Goal: Task Accomplishment & Management: Manage account settings

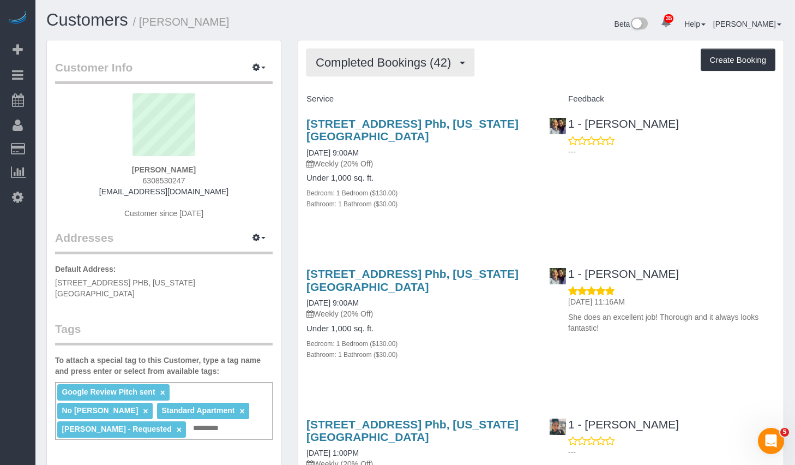
click at [389, 57] on span "Completed Bookings (42)" at bounding box center [386, 63] width 141 height 14
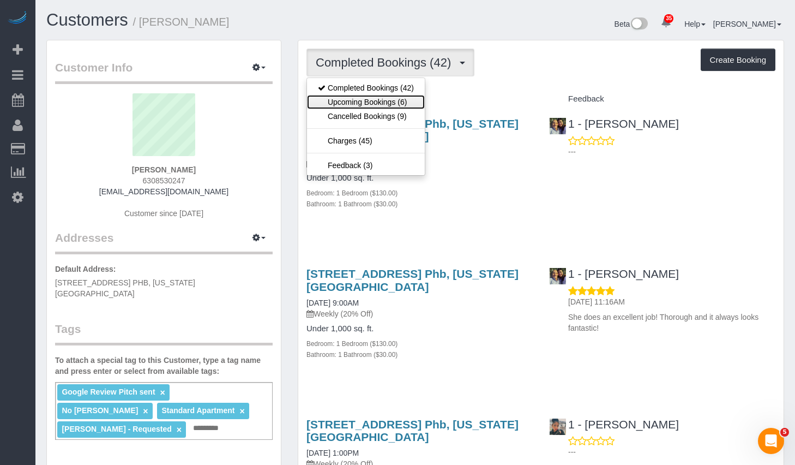
click at [357, 101] on link "Upcoming Bookings (6)" at bounding box center [366, 102] width 118 height 14
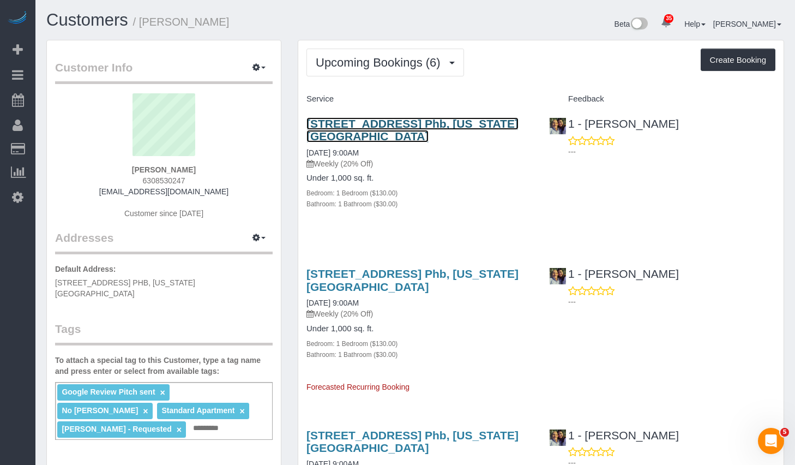
click at [359, 128] on link "410 West 25th Street, Apt. Phb, New York, NY 10001" at bounding box center [412, 129] width 212 height 25
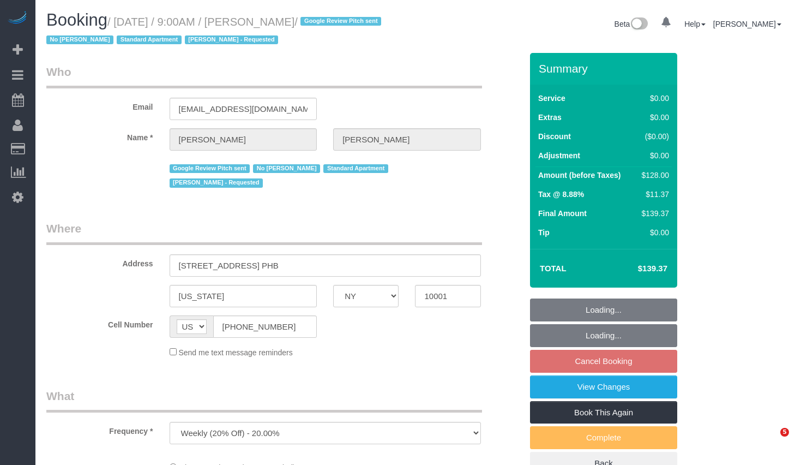
select select "NY"
select select "number:56"
select select "number:69"
select select "number:15"
select select "number:5"
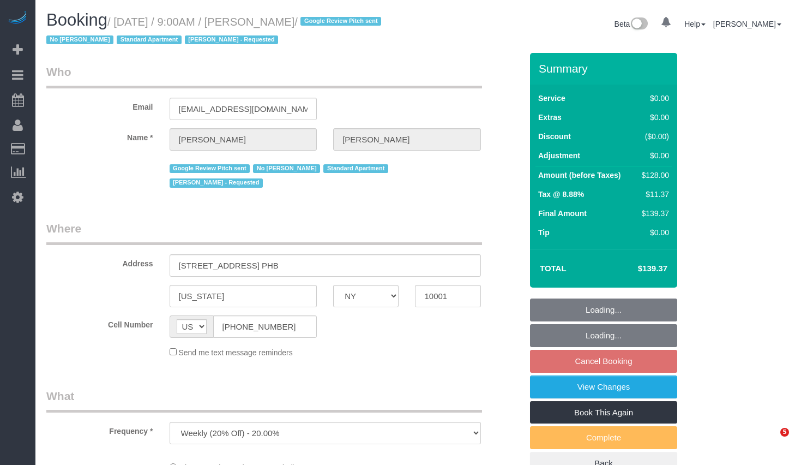
select select "object:1469"
select select "1"
select select "spot2"
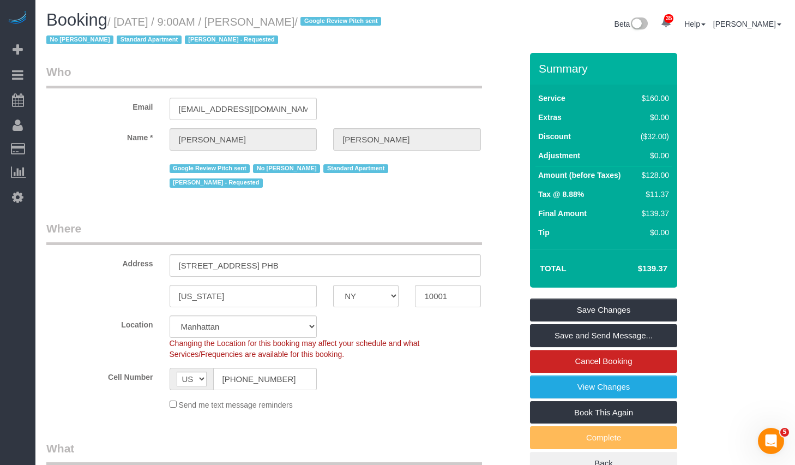
drag, startPoint x: 124, startPoint y: 22, endPoint x: 351, endPoint y: 28, distance: 226.9
click at [351, 28] on small "/ October 10, 2025 / 9:00AM / Christopher Levin / Google Review Pitch sent No D…" at bounding box center [215, 31] width 338 height 31
copy small "October 10, 2025 / 9:00AM / Christopher Levin"
click at [585, 359] on link "Cancel Booking" at bounding box center [603, 361] width 147 height 23
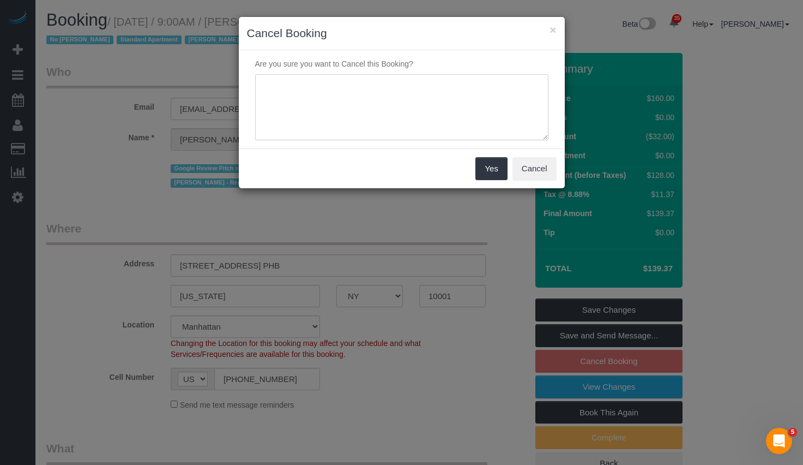
click at [382, 100] on textarea at bounding box center [401, 107] width 293 height 67
paste textarea "Hello! I will be traveling Friday so need to please push my cleaning to the fol…"
click at [382, 100] on textarea at bounding box center [401, 107] width 293 height 67
type textarea "Hello! I will be traveling Friday so need to please push my cleaning to the fol…"
click at [484, 168] on button "Yes" at bounding box center [491, 168] width 32 height 23
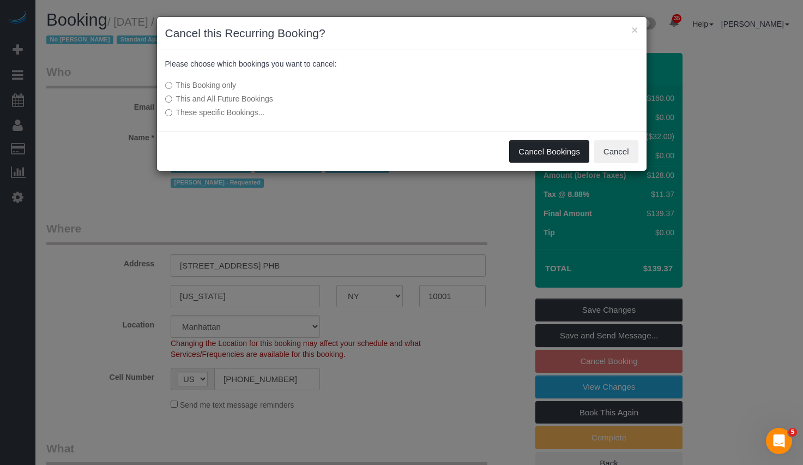
click at [526, 145] on button "Cancel Bookings" at bounding box center [549, 151] width 80 height 23
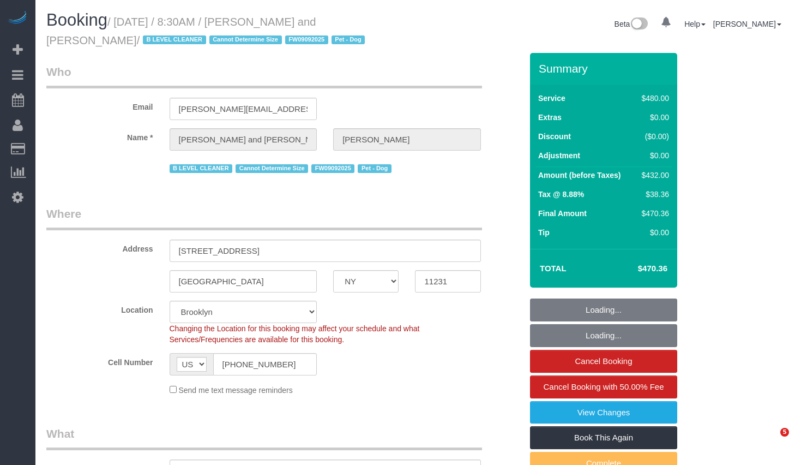
select select "NY"
select select "object:1003"
select select "string:stripe-pm_1Fy8G54VGloSiKo73PStrBvB"
select select "2"
select select "180"
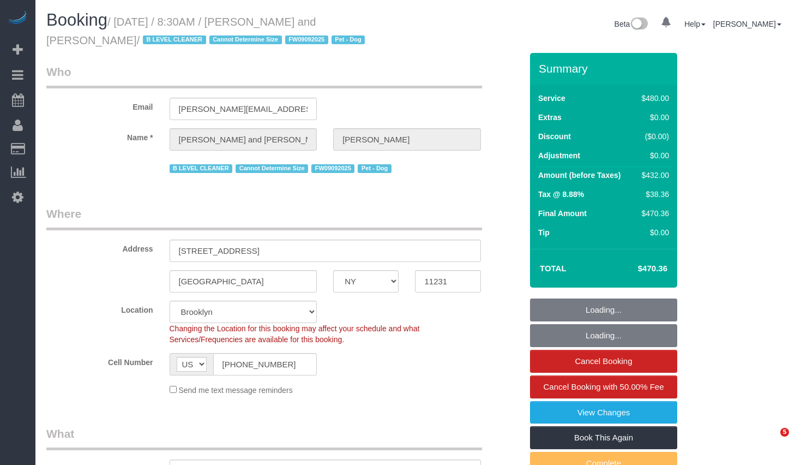
select select "number:57"
select select "number:72"
select select "number:13"
select select "number:5"
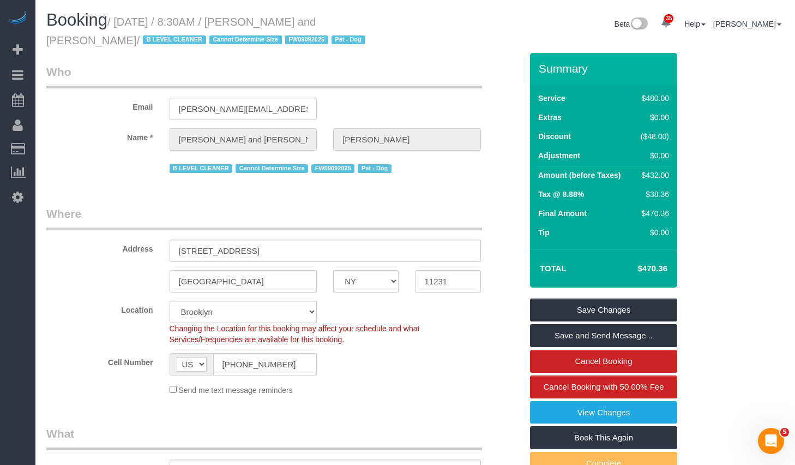
drag, startPoint x: 124, startPoint y: 22, endPoint x: 76, endPoint y: 47, distance: 54.9
click at [76, 47] on h1 "Booking / October 08, 2025 / 8:30AM / Nick Donald and Madeline Muzzi / B LEVEL …" at bounding box center [226, 29] width 361 height 37
copy small "October 08, 2025 / 8:30AM / Nick Donald and Madeline Muzzi"
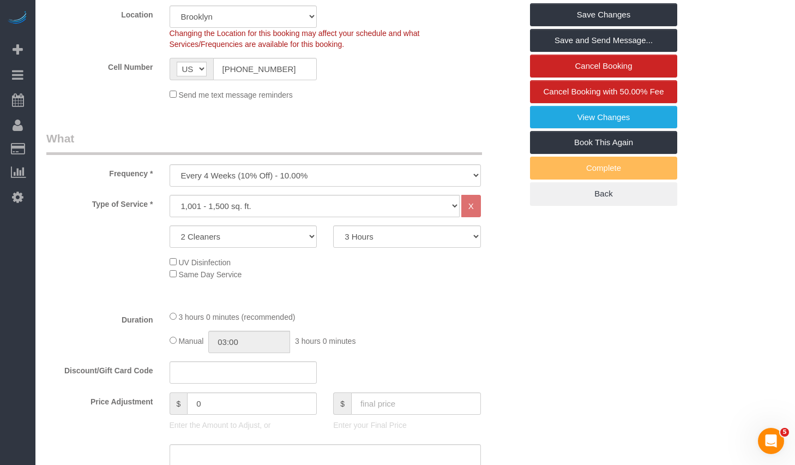
scroll to position [163, 0]
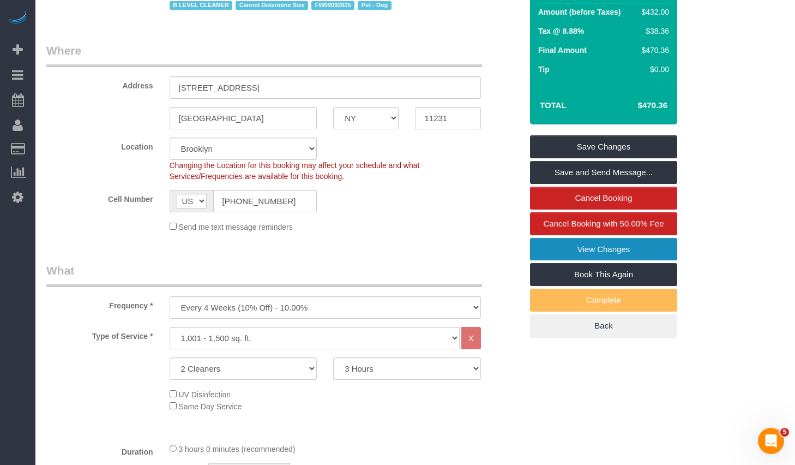
click at [605, 245] on link "View Changes" at bounding box center [603, 249] width 147 height 23
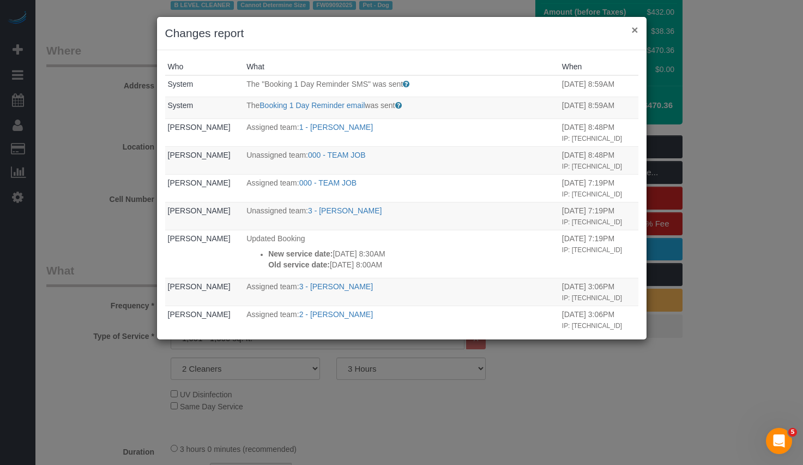
click at [633, 32] on button "×" at bounding box center [634, 29] width 7 height 11
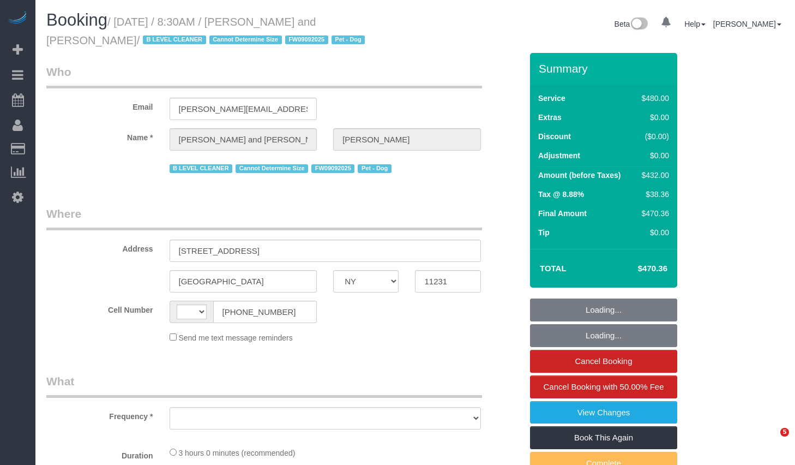
select select "NY"
select select "string:[GEOGRAPHIC_DATA]"
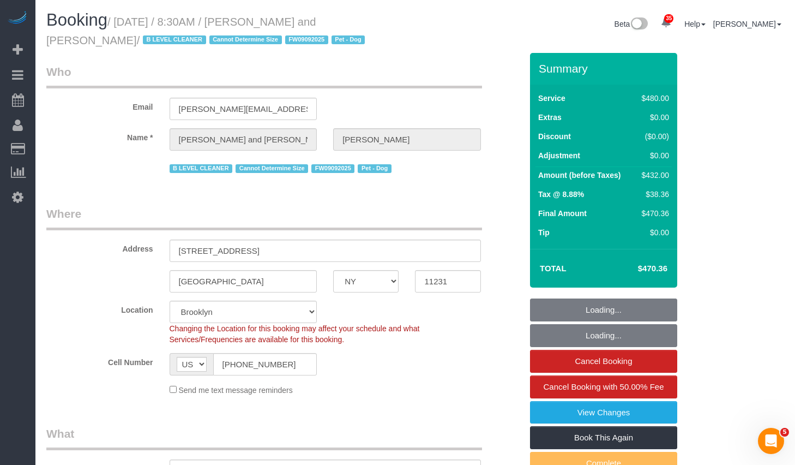
select select "object:986"
select select "string:stripe-pm_1Fy8G54VGloSiKo73PStrBvB"
select select "number:57"
select select "number:72"
select select "number:13"
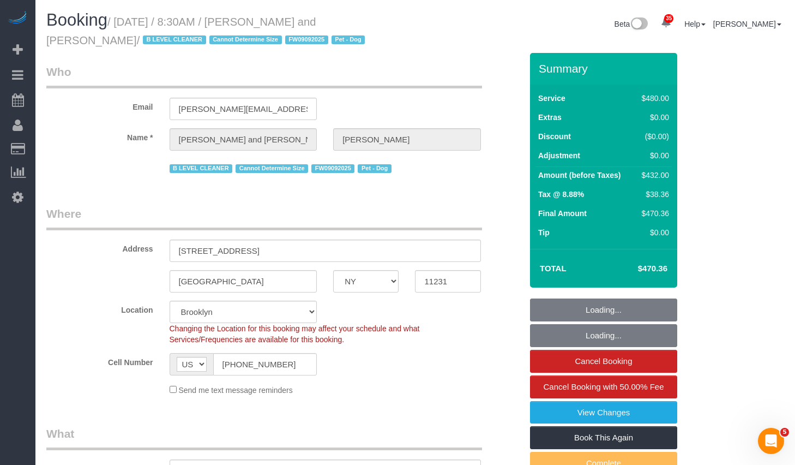
select select "number:5"
select select "2"
select select "180"
select select "object:1084"
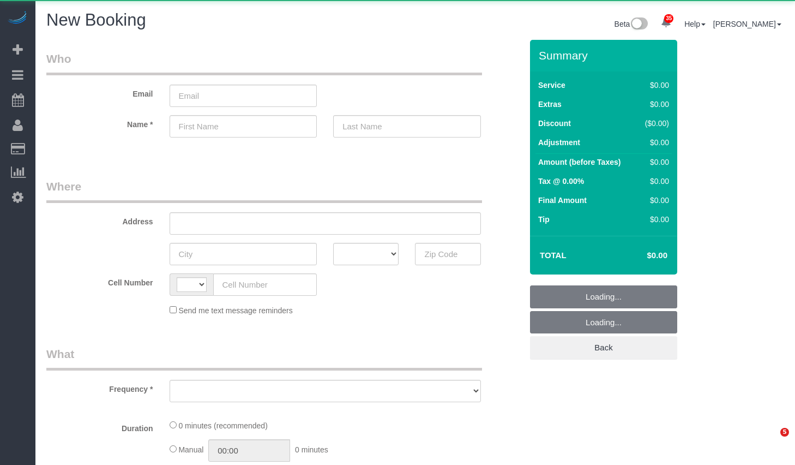
select select "number:89"
select select "number:90"
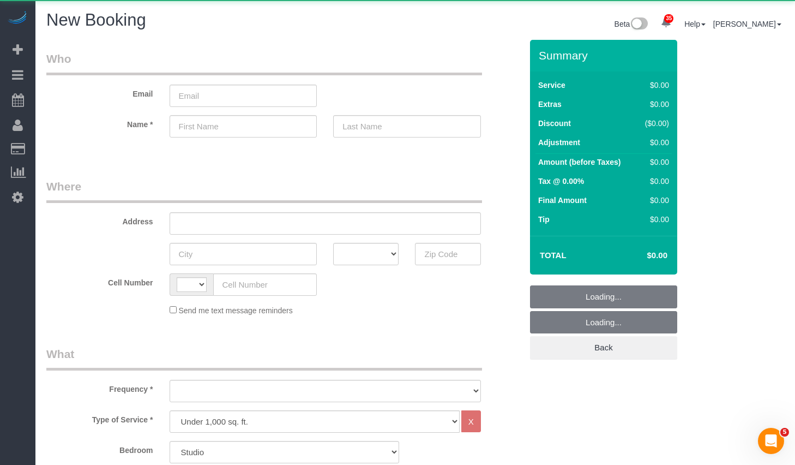
select select "string:[GEOGRAPHIC_DATA]"
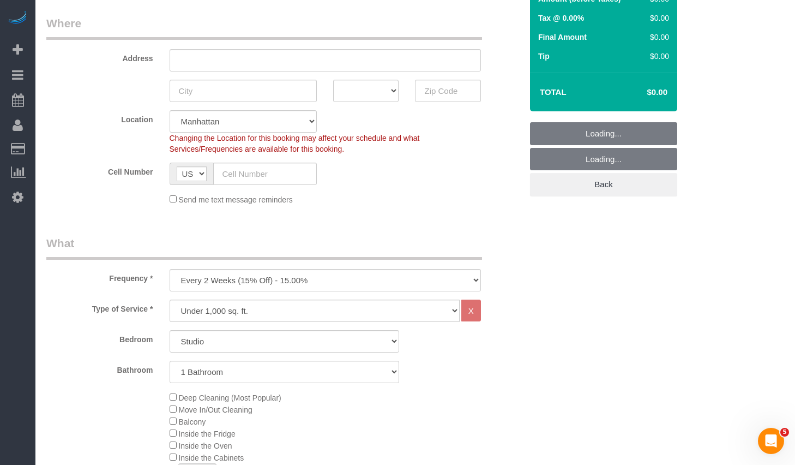
scroll to position [302, 0]
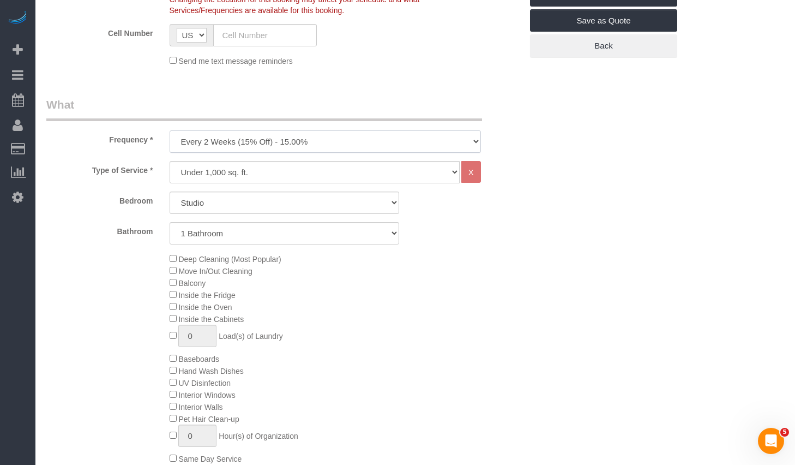
click at [324, 134] on select "One Time Weekly (20% Off) - 20.00% Every 2 Weeks (15% Off) - 15.00% Every 4 Wee…" at bounding box center [325, 141] width 311 height 22
select select "object:1853"
click at [170, 130] on select "One Time Weekly (20% Off) - 20.00% Every 2 Weeks (15% Off) - 15.00% Every 4 Wee…" at bounding box center [325, 141] width 311 height 22
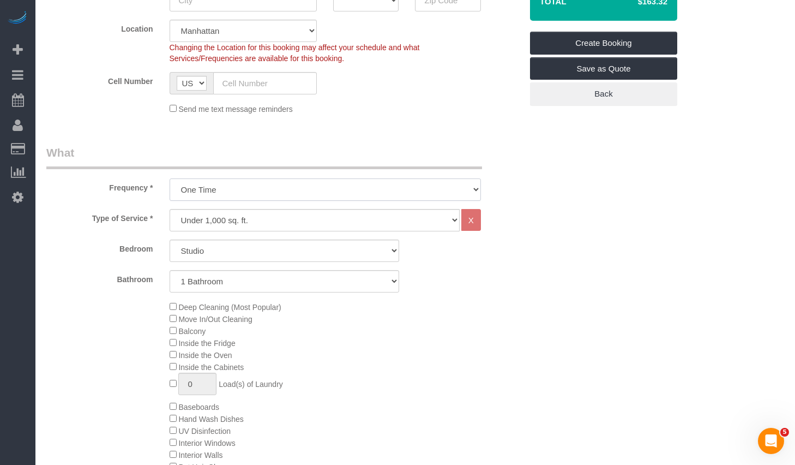
scroll to position [386, 0]
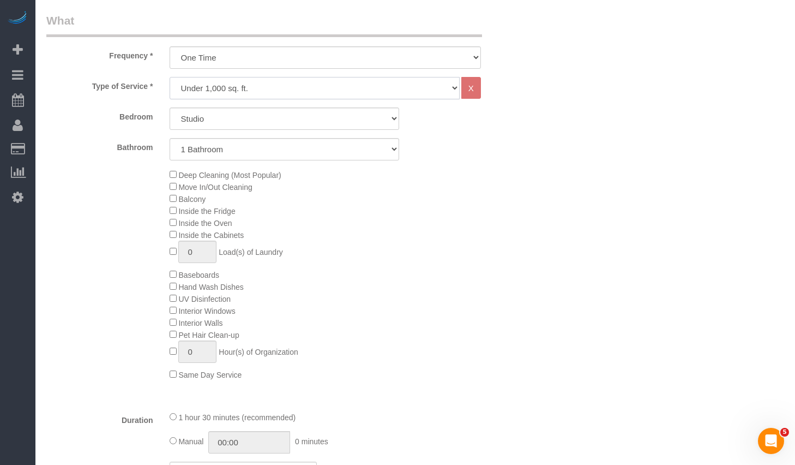
click at [268, 85] on select "Under 1,000 sq. ft. 1,001 - 1,500 sq. ft. 1,500+ sq. ft. Custom Cleaning Office…" at bounding box center [315, 88] width 290 height 22
select select "213"
click at [170, 77] on select "Under 1,000 sq. ft. 1,001 - 1,500 sq. ft. 1,500+ sq. ft. Custom Cleaning Office…" at bounding box center [315, 88] width 290 height 22
select select "1"
select select "120"
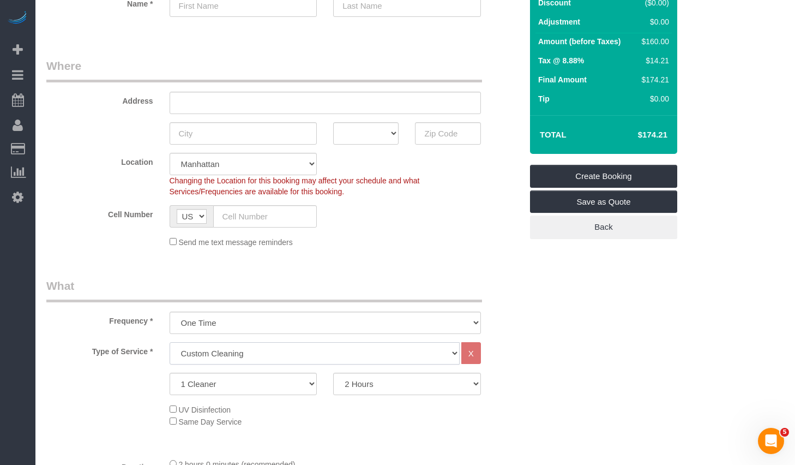
scroll to position [0, 0]
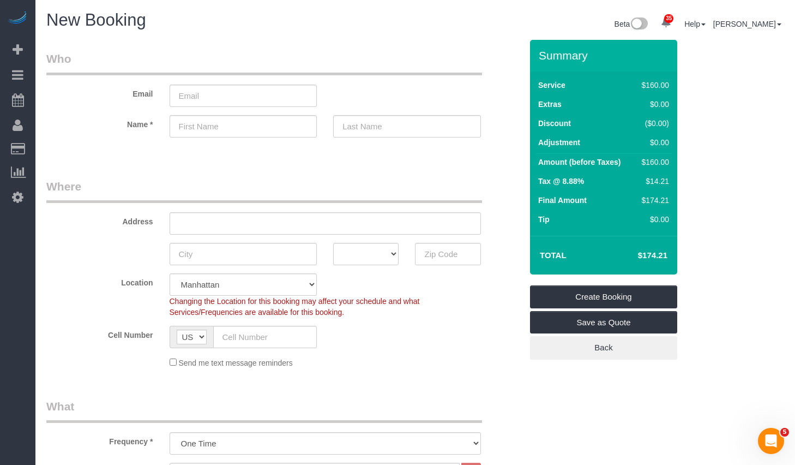
click at [491, 179] on div "Address" at bounding box center [284, 206] width 492 height 56
click at [154, 221] on label "Address" at bounding box center [99, 219] width 123 height 15
drag, startPoint x: 154, startPoint y: 221, endPoint x: 99, endPoint y: 220, distance: 55.1
click at [99, 220] on label "Address" at bounding box center [99, 219] width 123 height 15
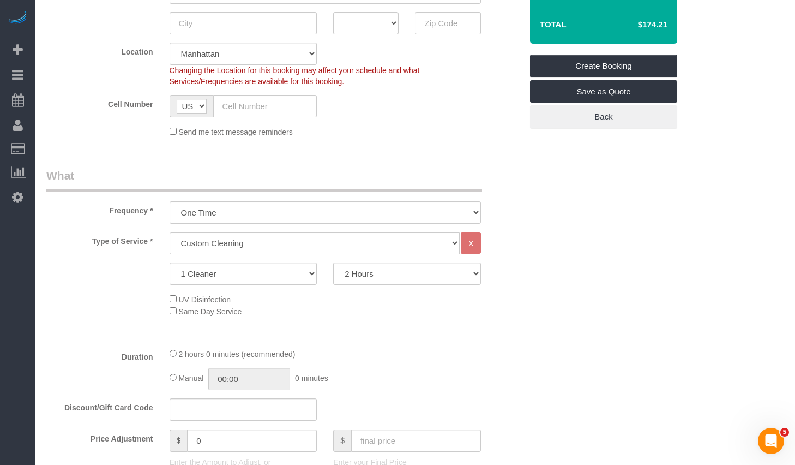
scroll to position [338, 0]
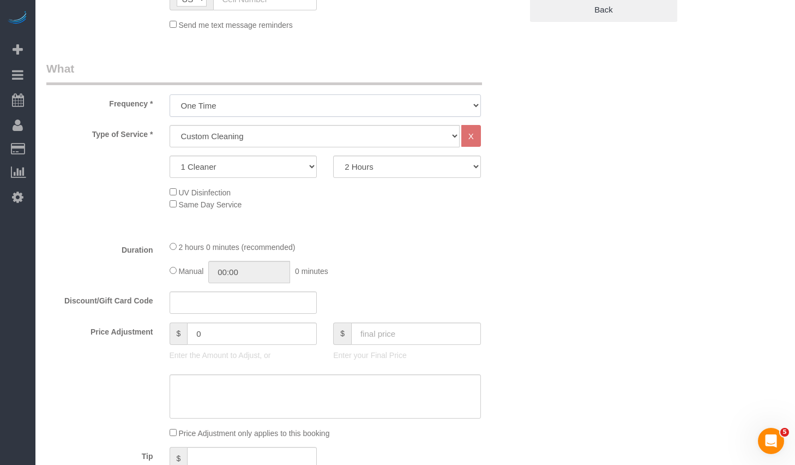
click at [325, 100] on select "One Time Weekly (20% Off) - 20.00% Every 2 Weeks (15% Off) - 15.00% Every 4 Wee…" at bounding box center [325, 105] width 311 height 22
select select "object:1855"
click at [170, 94] on select "One Time Weekly (20% Off) - 20.00% Every 2 Weeks (15% Off) - 15.00% Every 4 Wee…" at bounding box center [325, 105] width 311 height 22
click at [265, 103] on select "One Time Weekly (20% Off) - 20.00% Every 2 Weeks (15% Off) - 15.00% Every 4 Wee…" at bounding box center [325, 105] width 311 height 22
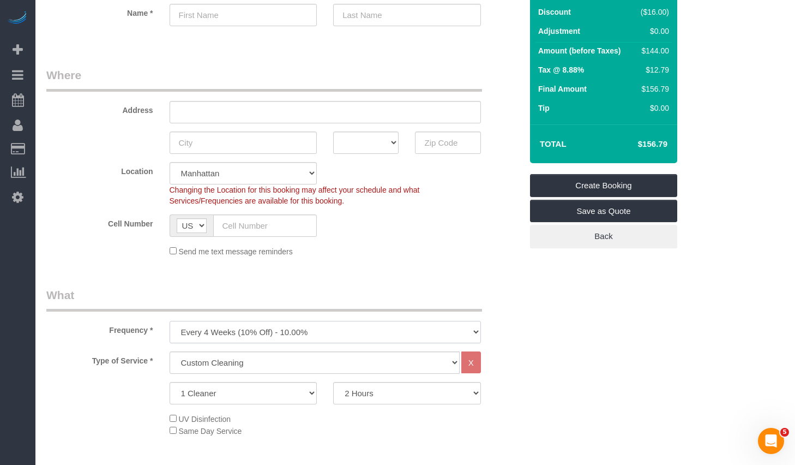
scroll to position [0, 0]
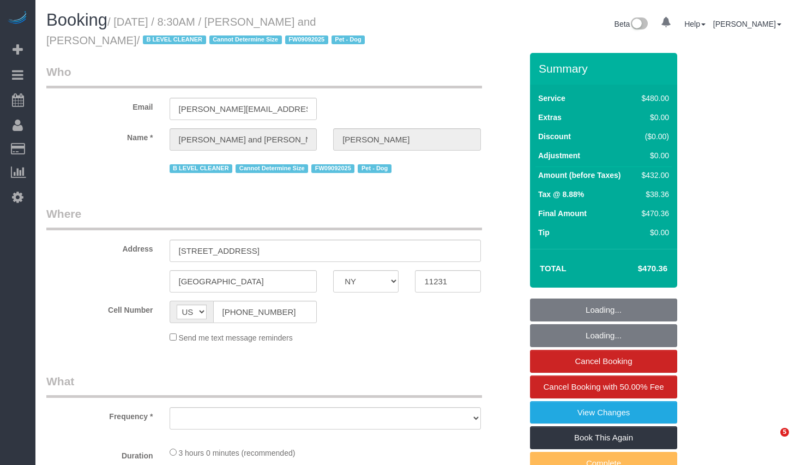
select select "NY"
select select "number:57"
select select "number:72"
select select "number:13"
select select "number:5"
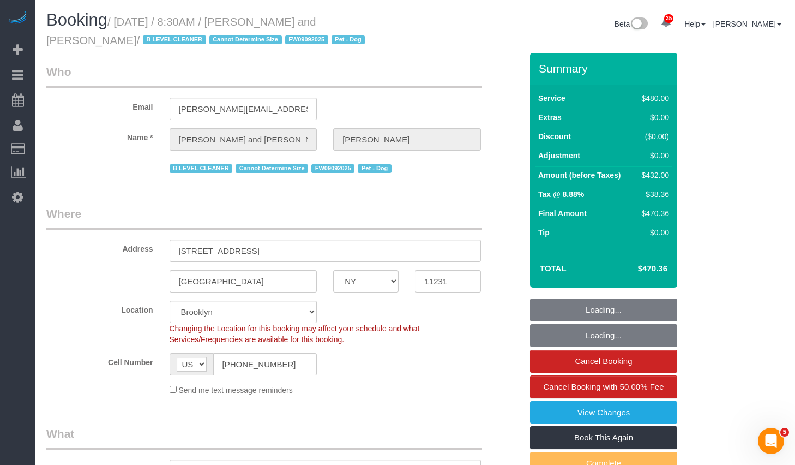
select select "object:986"
select select "string:stripe-pm_1Fy8G54VGloSiKo73PStrBvB"
select select "2"
select select "180"
select select "object:1434"
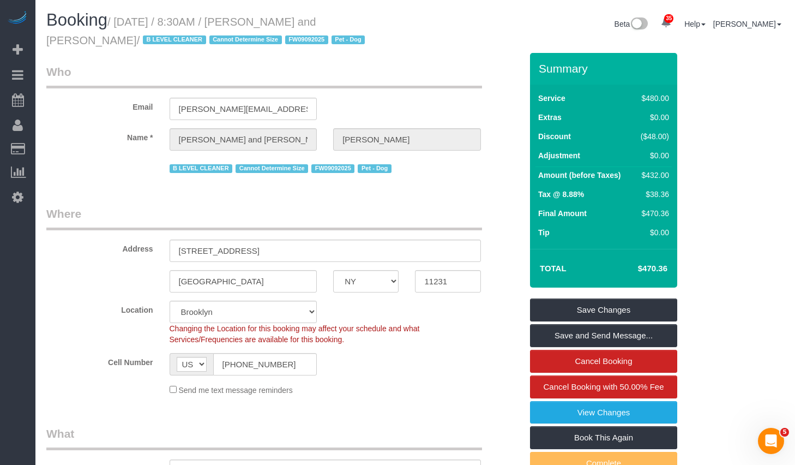
click at [269, 19] on small "/ October 08, 2025 / 8:30AM / Nick Donald and Madeline Muzzi / B LEVEL CLEANER …" at bounding box center [207, 31] width 322 height 31
copy small "Nick Donald"
drag, startPoint x: 267, startPoint y: 21, endPoint x: 327, endPoint y: 26, distance: 60.2
click at [327, 26] on small "/ October 08, 2025 / 8:30AM / Nick Donald and Madeline Muzzi / B LEVEL CLEANER …" at bounding box center [207, 31] width 322 height 31
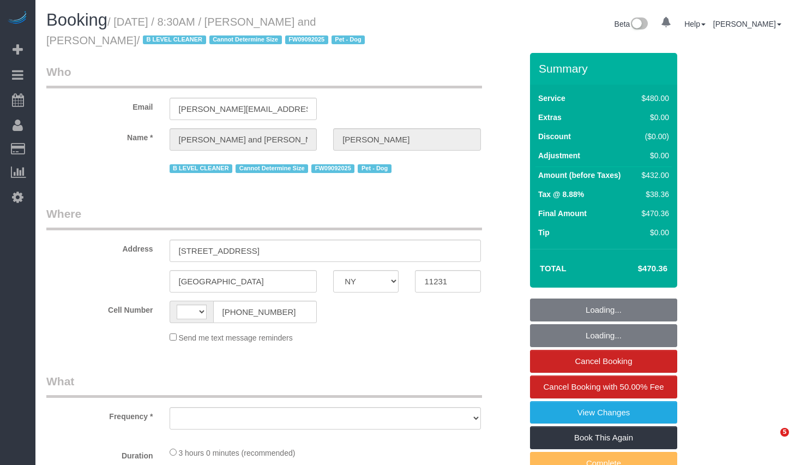
select select "NY"
select select "string:[GEOGRAPHIC_DATA]"
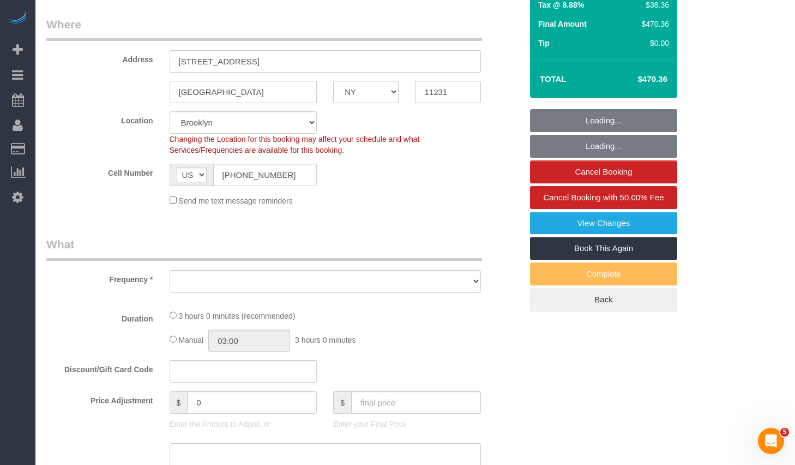
select select "string:stripe-pm_1Fy8G54VGloSiKo73PStrBvB"
select select "object:841"
select select "number:57"
select select "number:72"
select select "number:13"
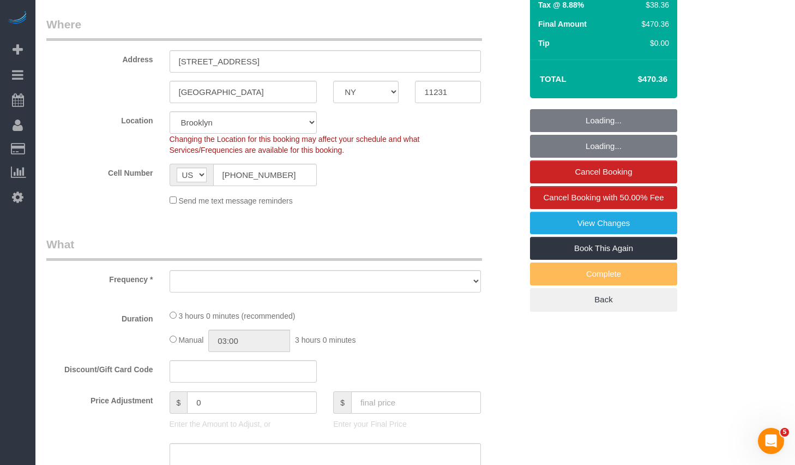
select select "number:5"
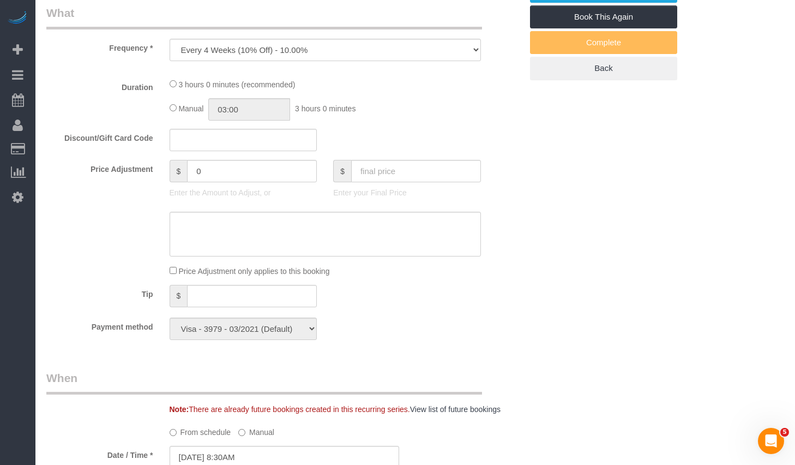
select select "object:1434"
select select "2"
select select "180"
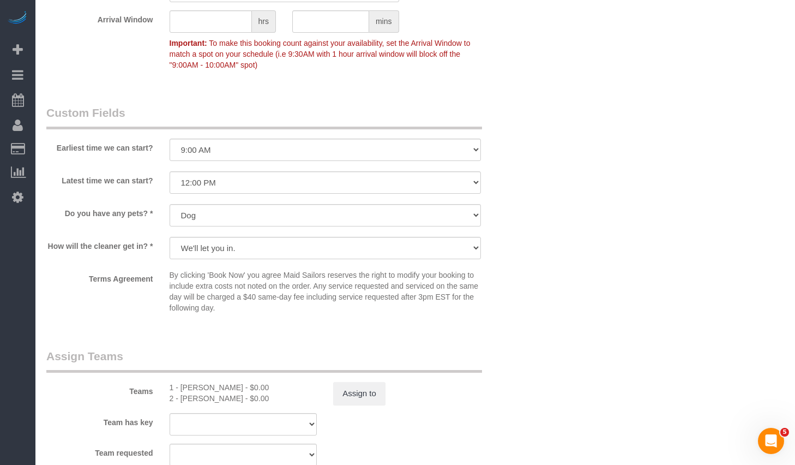
scroll to position [811, 0]
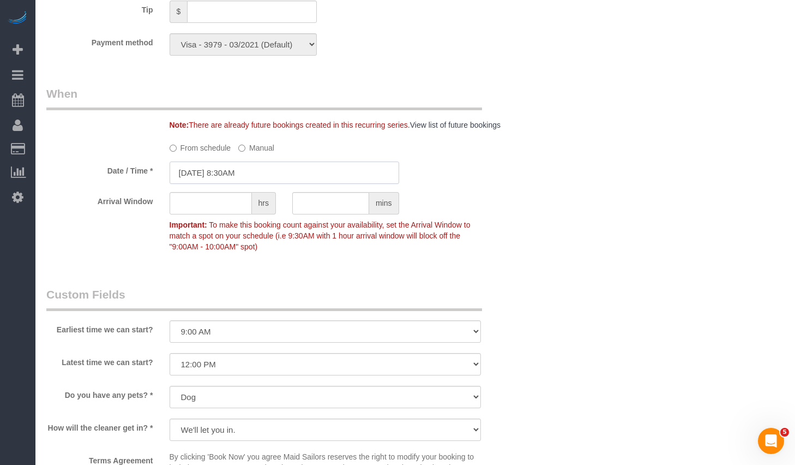
click at [305, 167] on input "[DATE] 8:30AM" at bounding box center [285, 172] width 230 height 22
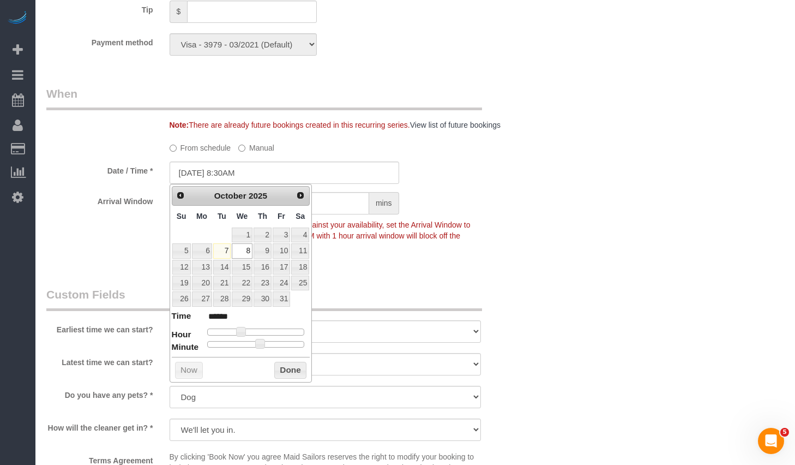
type input "[DATE] 10:30AM"
type input "*******"
type input "[DATE] 9:30AM"
type input "******"
click at [245, 332] on div at bounding box center [256, 331] width 98 height 7
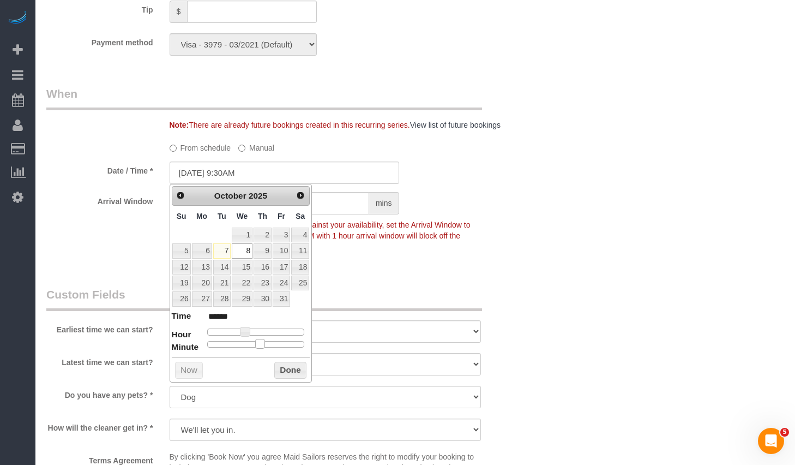
type input "[DATE] 9:25AM"
type input "******"
type input "[DATE] 9:15AM"
type input "******"
type input "10/08/2025 9:10AM"
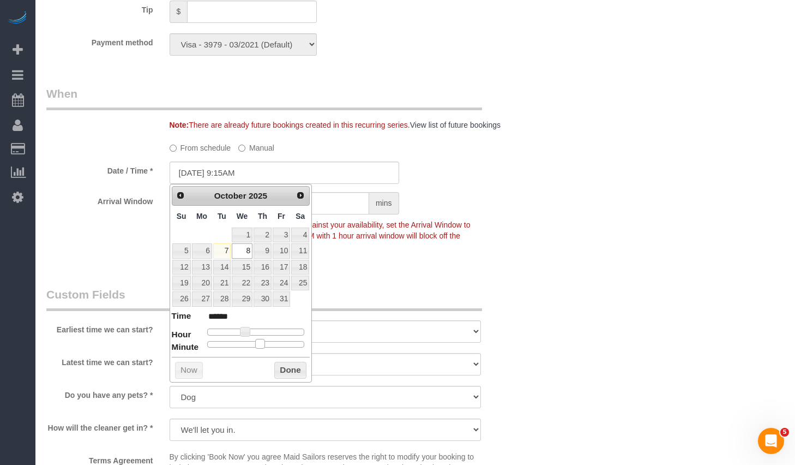
type input "******"
type input "[DATE] 9:00AM"
type input "******"
drag, startPoint x: 259, startPoint y: 342, endPoint x: 164, endPoint y: 340, distance: 95.5
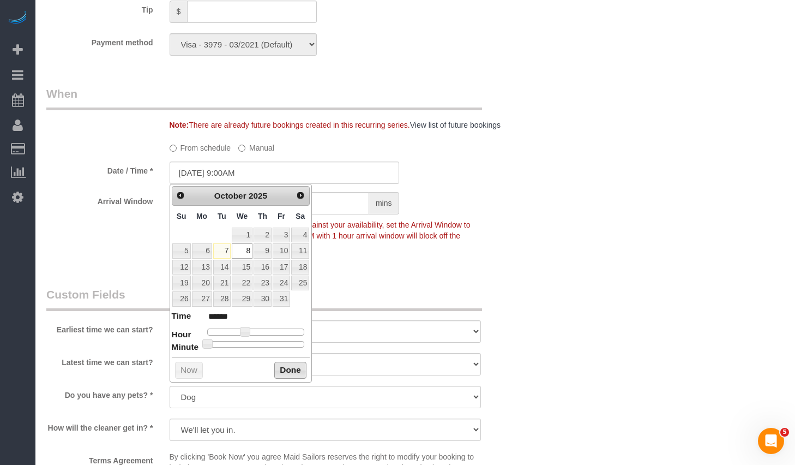
click at [300, 368] on button "Done" at bounding box center [290, 370] width 32 height 17
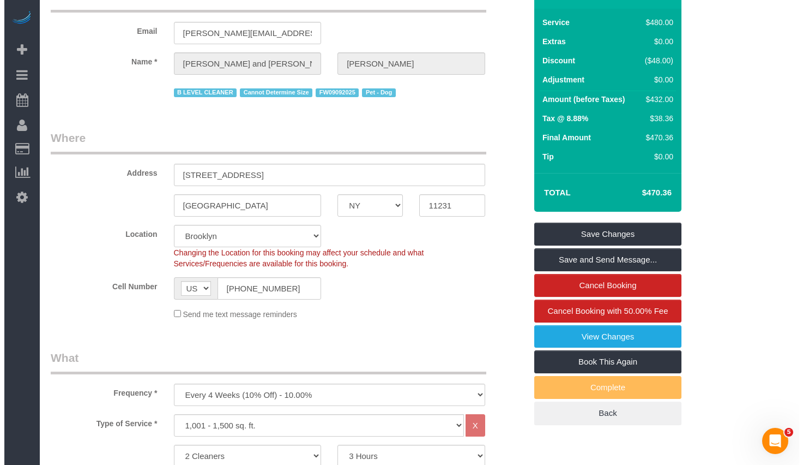
scroll to position [0, 0]
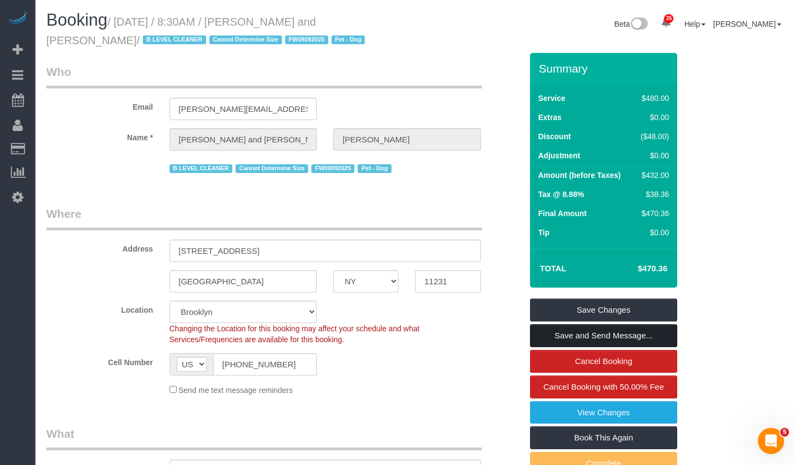
click at [571, 338] on link "Save and Send Message..." at bounding box center [603, 335] width 147 height 23
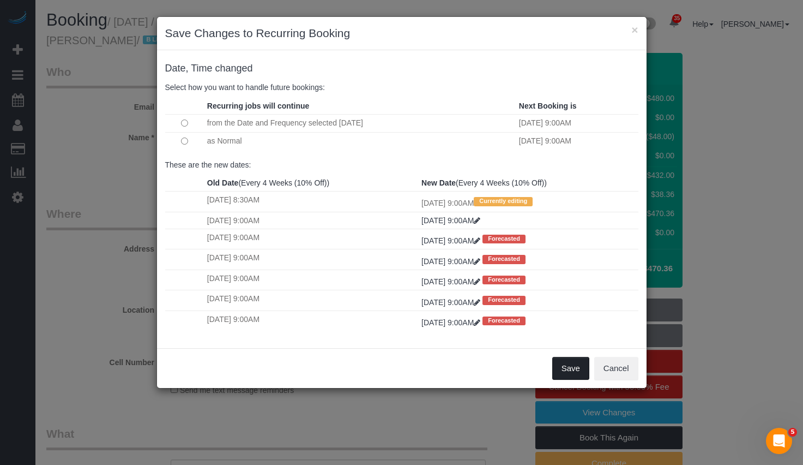
click at [574, 365] on button "Save" at bounding box center [570, 368] width 37 height 23
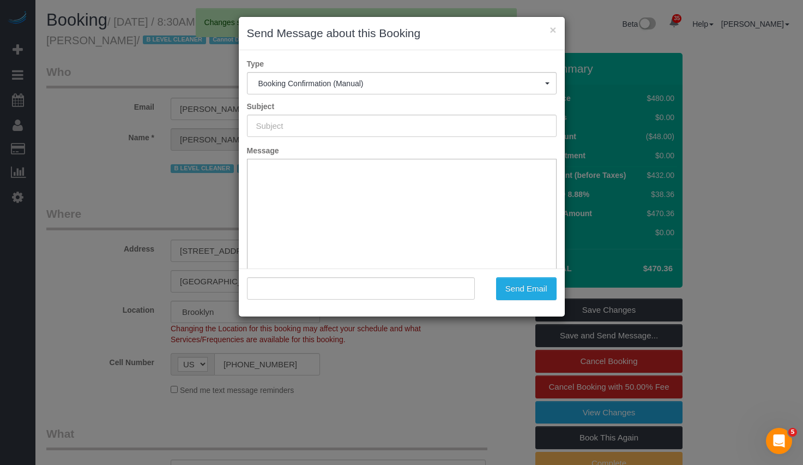
type input "Cleaning Confirmed for 10/08/2025 at 9:00am"
type input ""Nick Donald and Madeline Muzzi" <madeline.muzzi@gmail.com>"
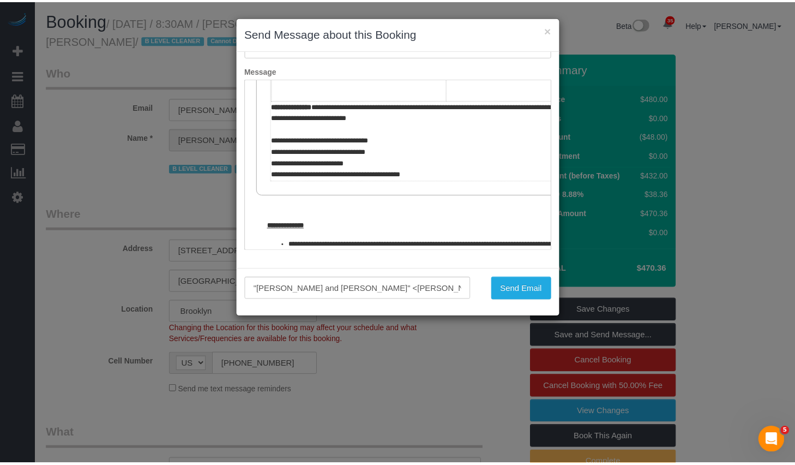
scroll to position [530, 0]
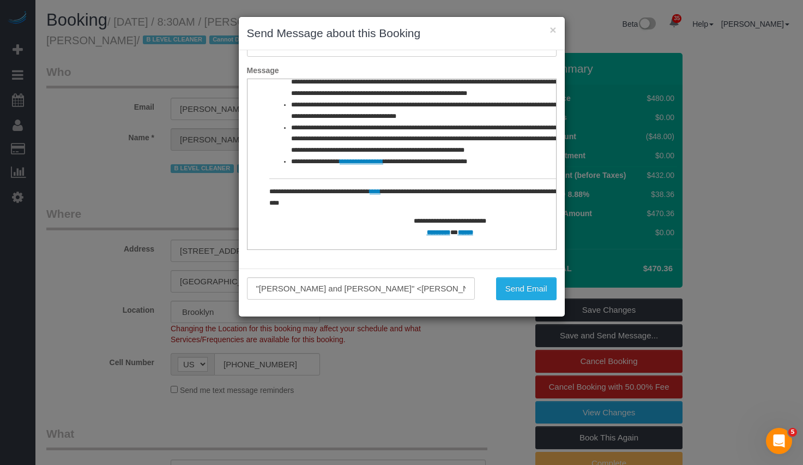
click at [527, 273] on div ""Nick Donald and Madeline Muzzi" <madeline.muzzi@gmail.com> Send Email" at bounding box center [402, 292] width 326 height 48
click at [527, 283] on button "Send Email" at bounding box center [526, 288] width 61 height 23
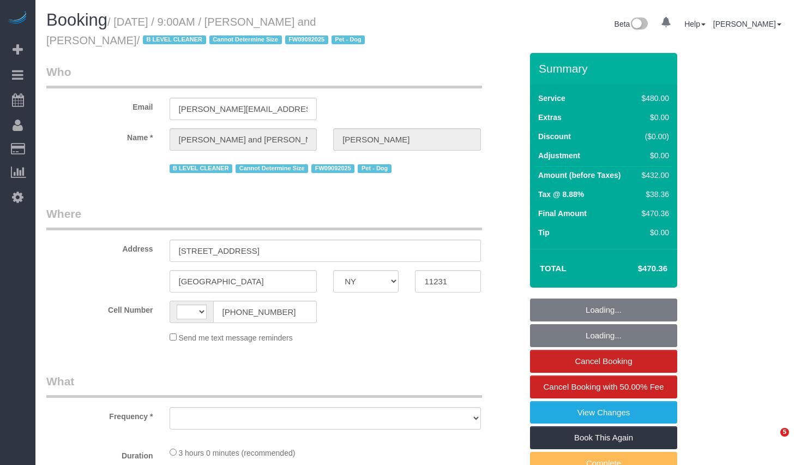
select select "NY"
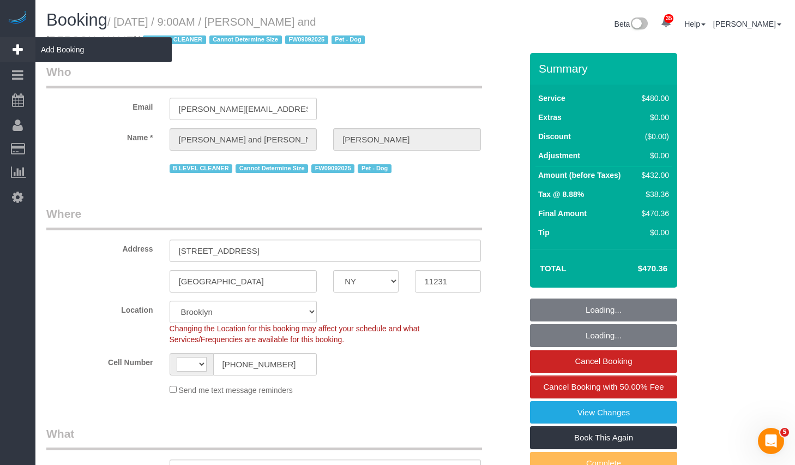
select select "string:stripe-pm_1Fy8G54VGloSiKo73PStrBvB"
select select "number:57"
select select "number:72"
select select "number:13"
select select "number:5"
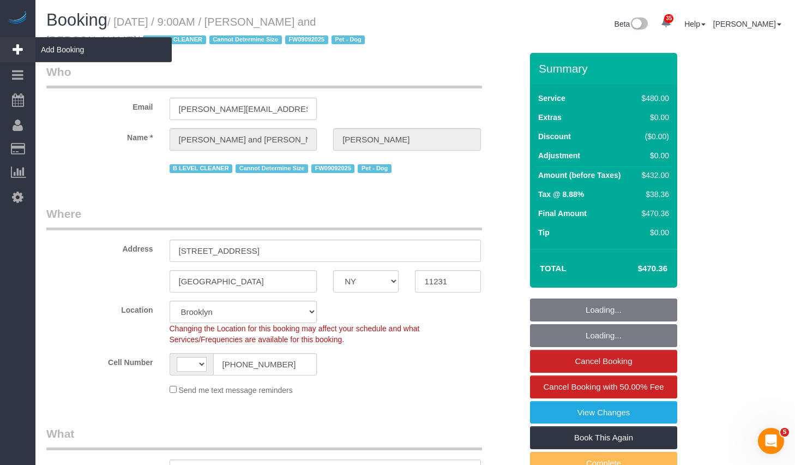
select select "string:[GEOGRAPHIC_DATA]"
select select "object:982"
select select "spot1"
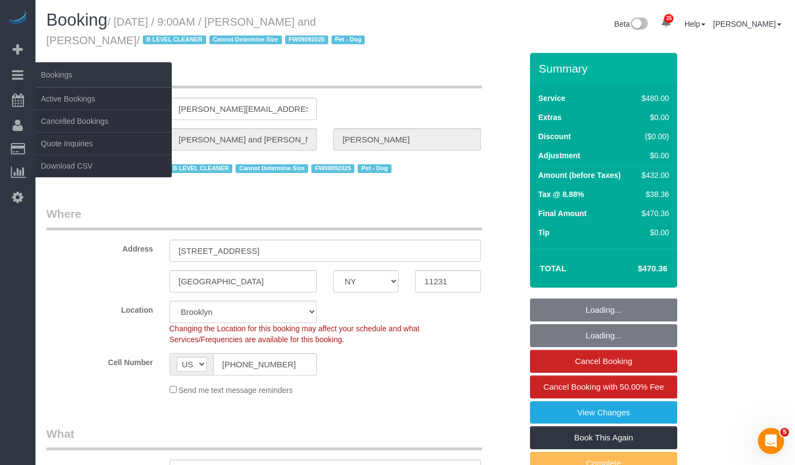
select select "2"
select select "180"
select select "object:1425"
click at [54, 97] on link "Active Bookings" at bounding box center [103, 99] width 136 height 22
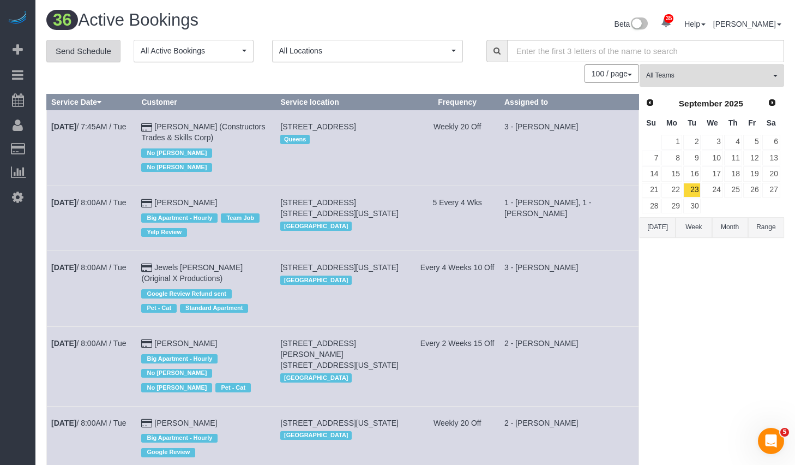
click at [100, 51] on link "Send Schedule" at bounding box center [83, 51] width 74 height 23
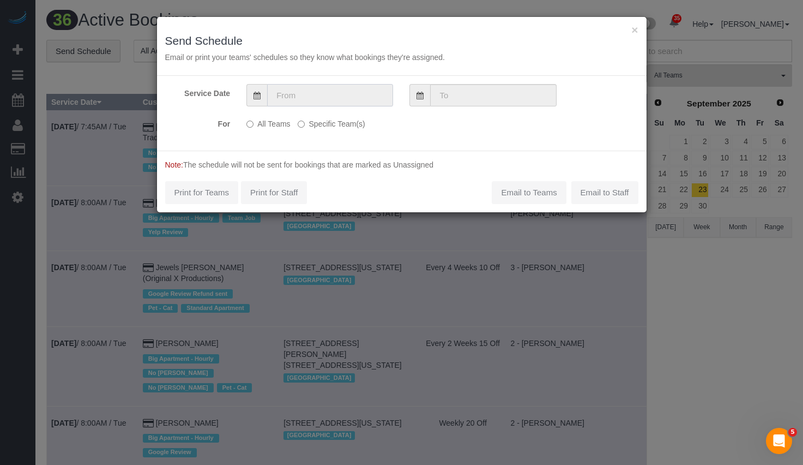
click at [346, 89] on input "text" at bounding box center [330, 95] width 126 height 22
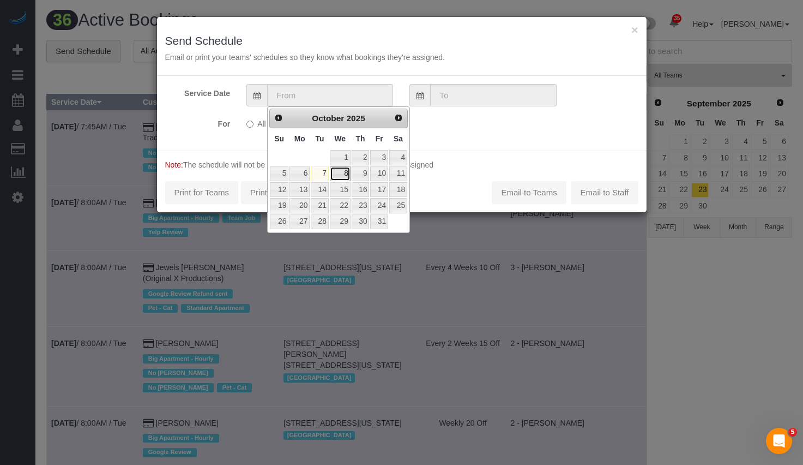
click at [339, 174] on link "8" at bounding box center [340, 173] width 21 height 15
type input "[DATE]"
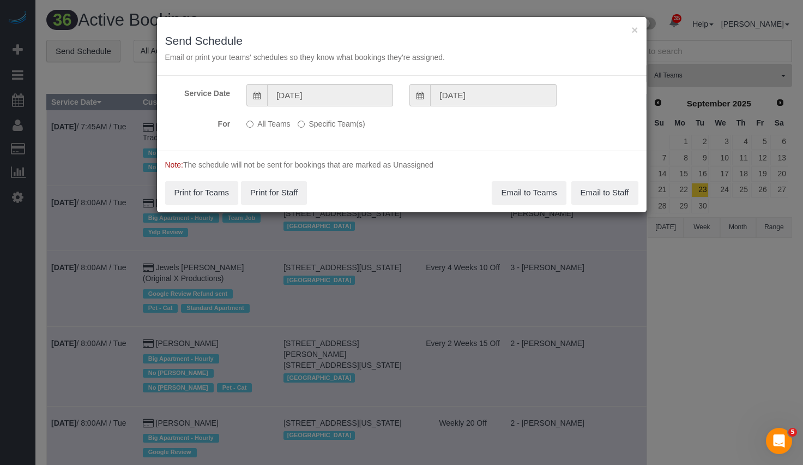
click at [329, 121] on label "Specific Team(s)" at bounding box center [331, 122] width 67 height 15
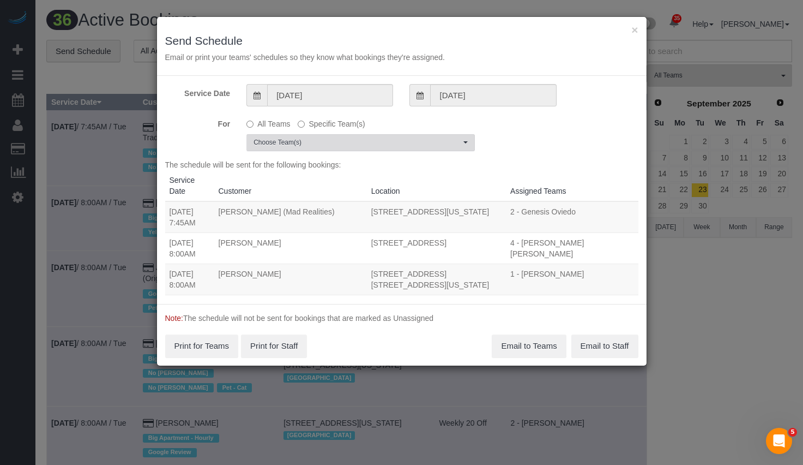
click at [350, 138] on span "Choose Team(s)" at bounding box center [357, 142] width 207 height 9
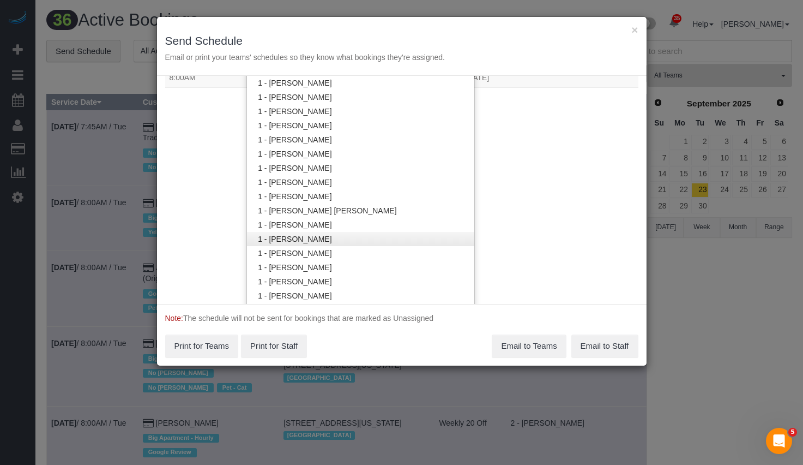
scroll to position [248, 0]
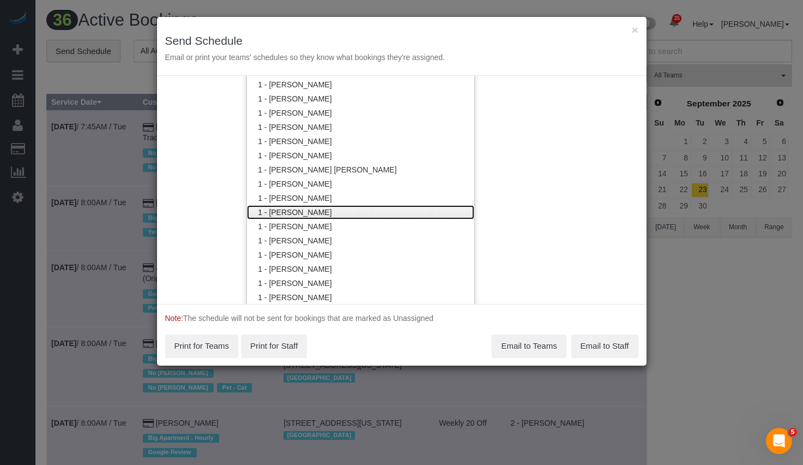
click at [327, 210] on link "1 - [PERSON_NAME]" at bounding box center [360, 212] width 227 height 14
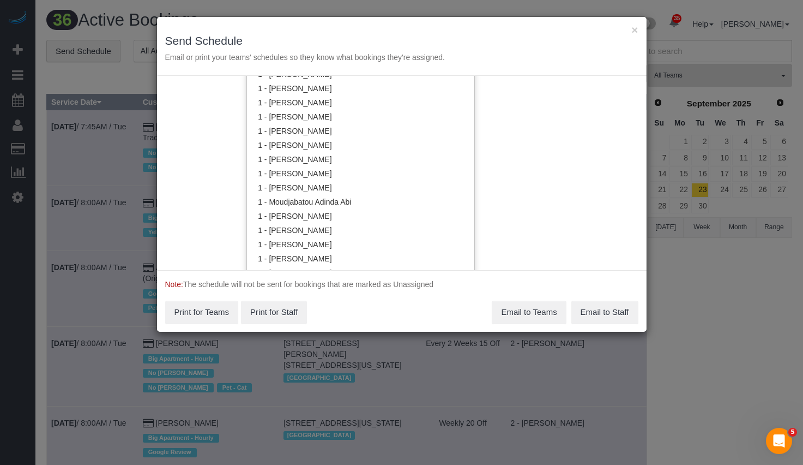
scroll to position [604, 0]
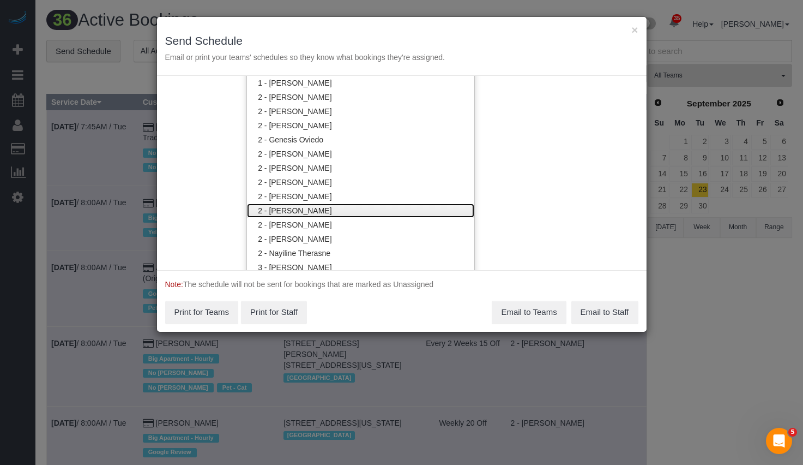
click at [339, 215] on link "2 - [PERSON_NAME]" at bounding box center [360, 210] width 227 height 14
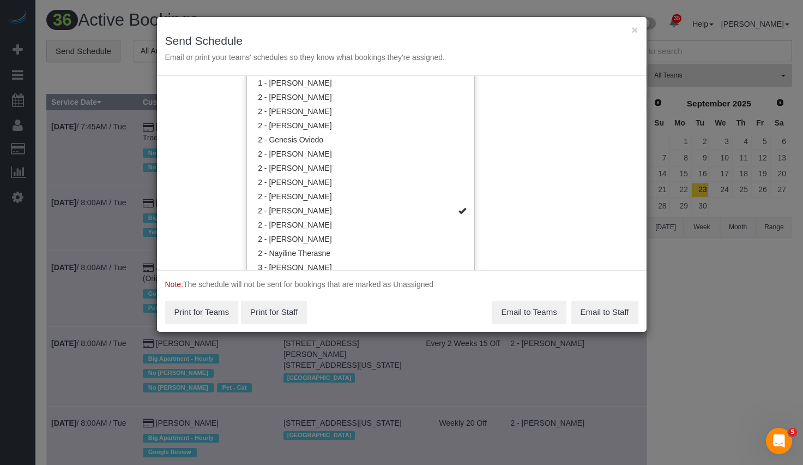
click at [528, 204] on div "Service Date [DATE] [DATE] For All Teams Specific Team(s) 1 - [PERSON_NAME] , 2…" at bounding box center [402, 173] width 490 height 194
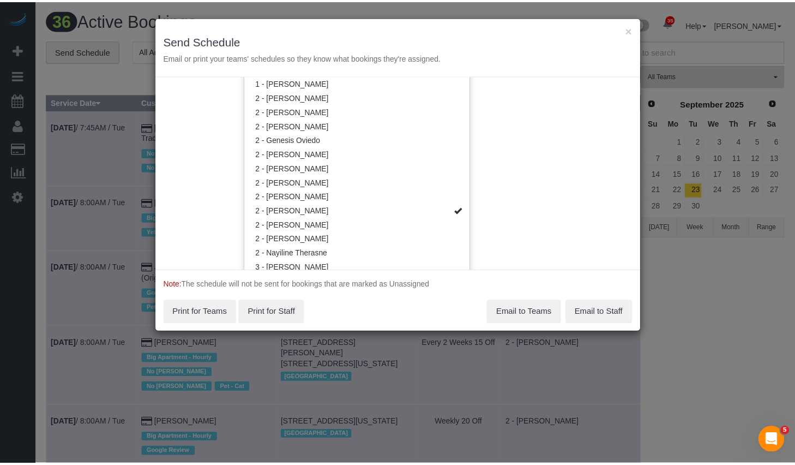
scroll to position [0, 0]
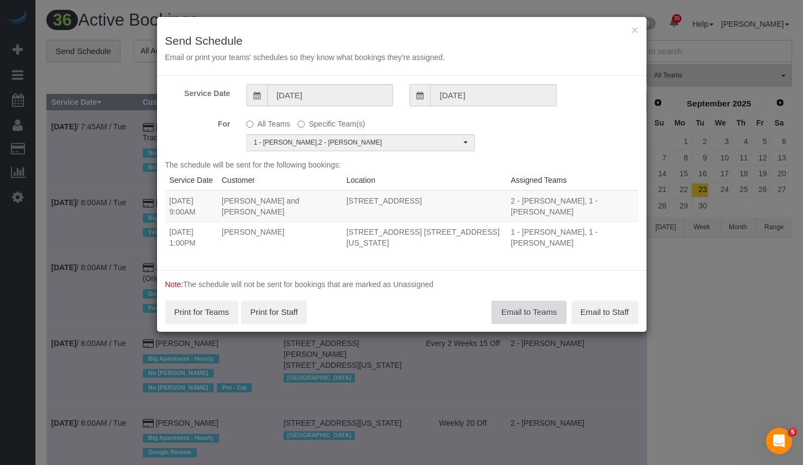
click at [514, 312] on button "Email to Teams" at bounding box center [529, 311] width 74 height 23
